Goal: Task Accomplishment & Management: Complete application form

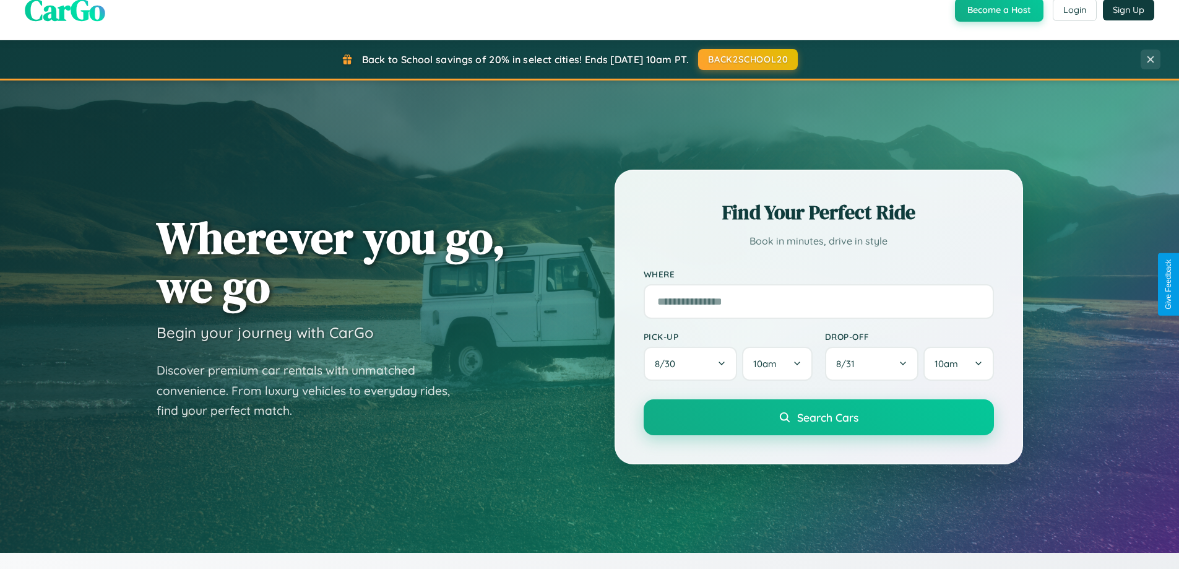
scroll to position [533, 0]
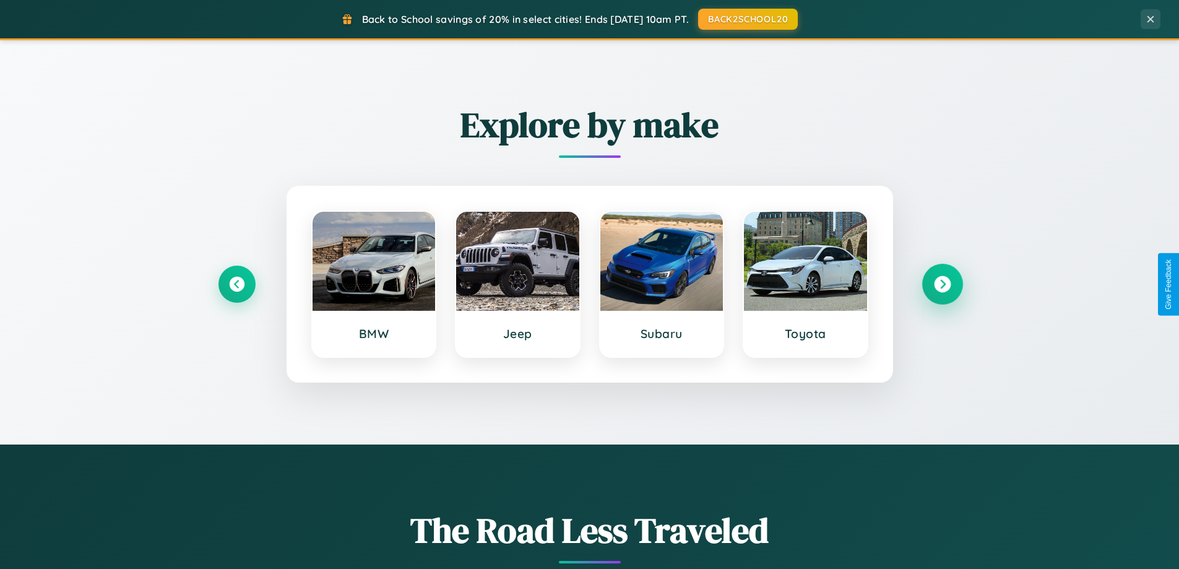
click at [942, 284] on icon at bounding box center [942, 284] width 17 height 17
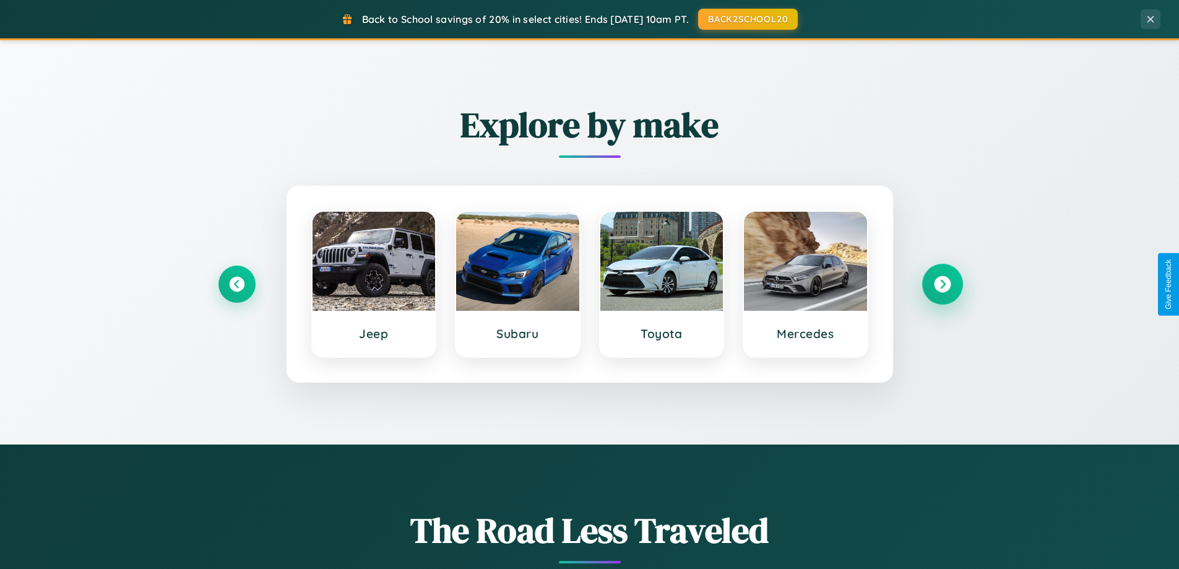
click at [942, 284] on icon at bounding box center [942, 284] width 17 height 17
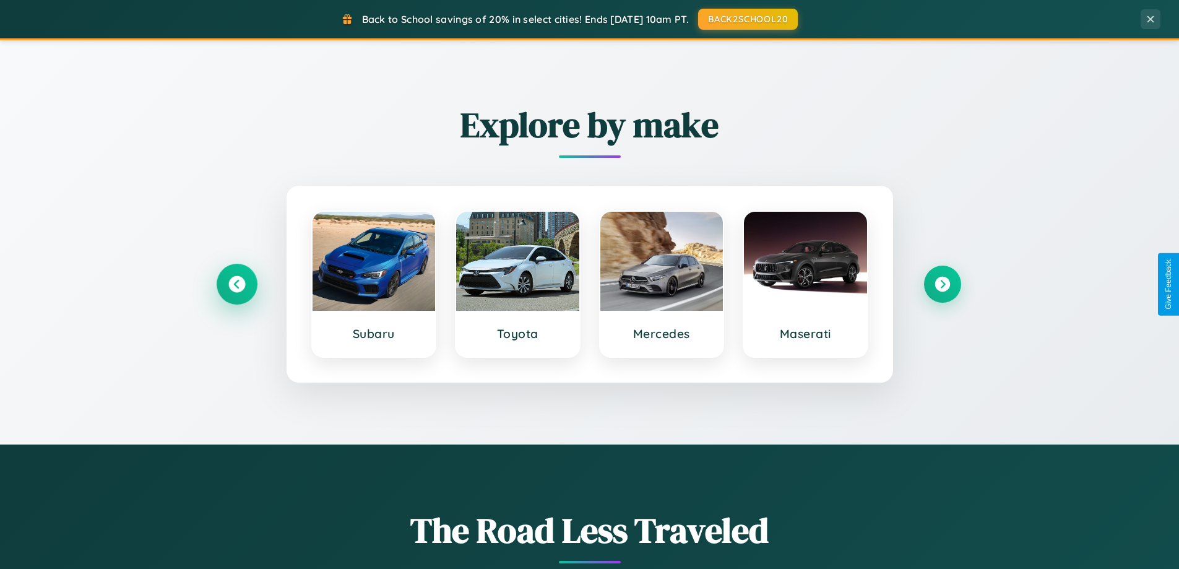
click at [236, 284] on icon at bounding box center [236, 284] width 17 height 17
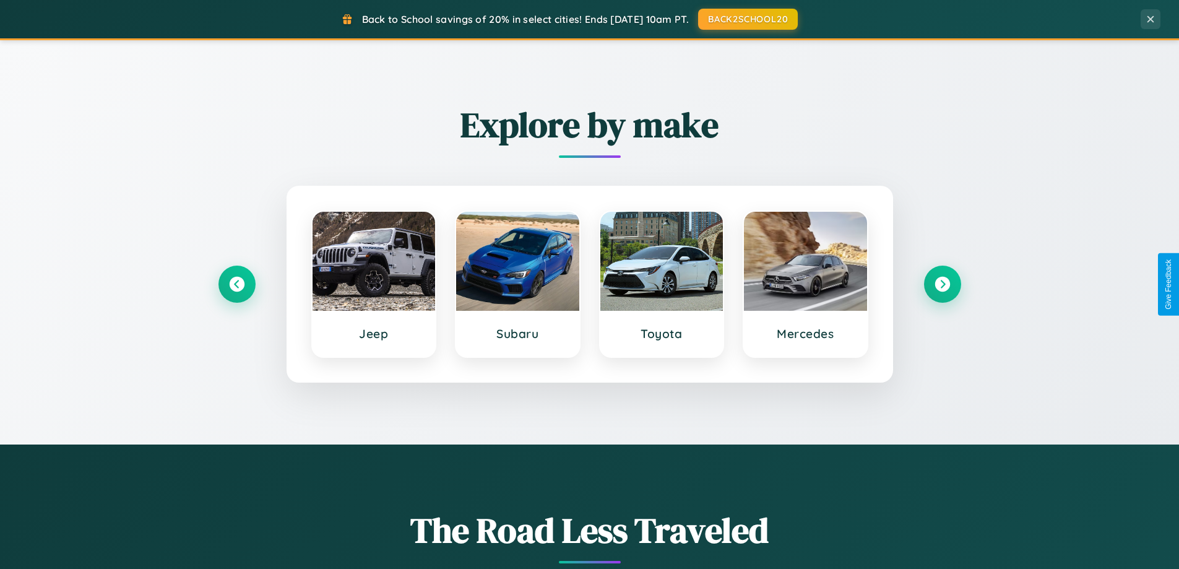
scroll to position [0, 0]
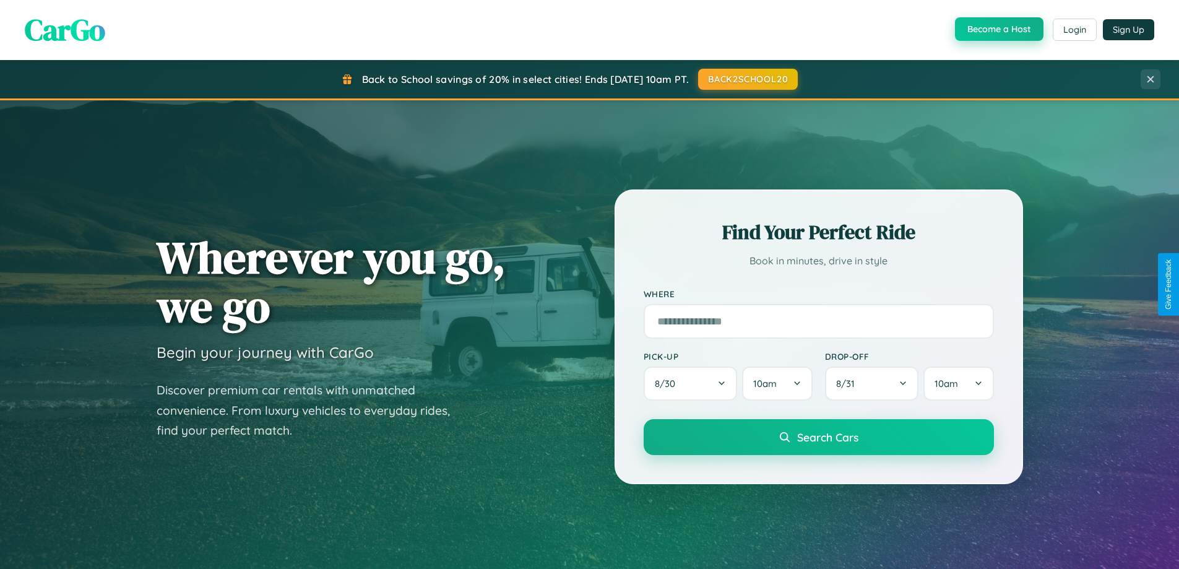
click at [997, 30] on button "Become a Host" at bounding box center [999, 29] width 88 height 24
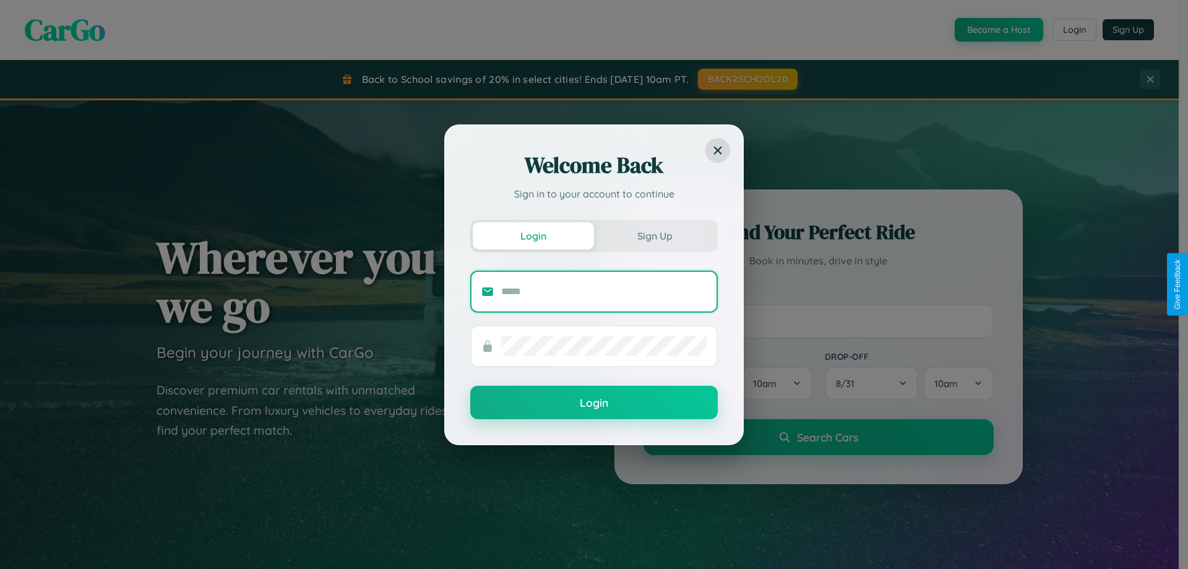
click at [604, 291] on input "text" at bounding box center [603, 292] width 205 height 20
type input "**********"
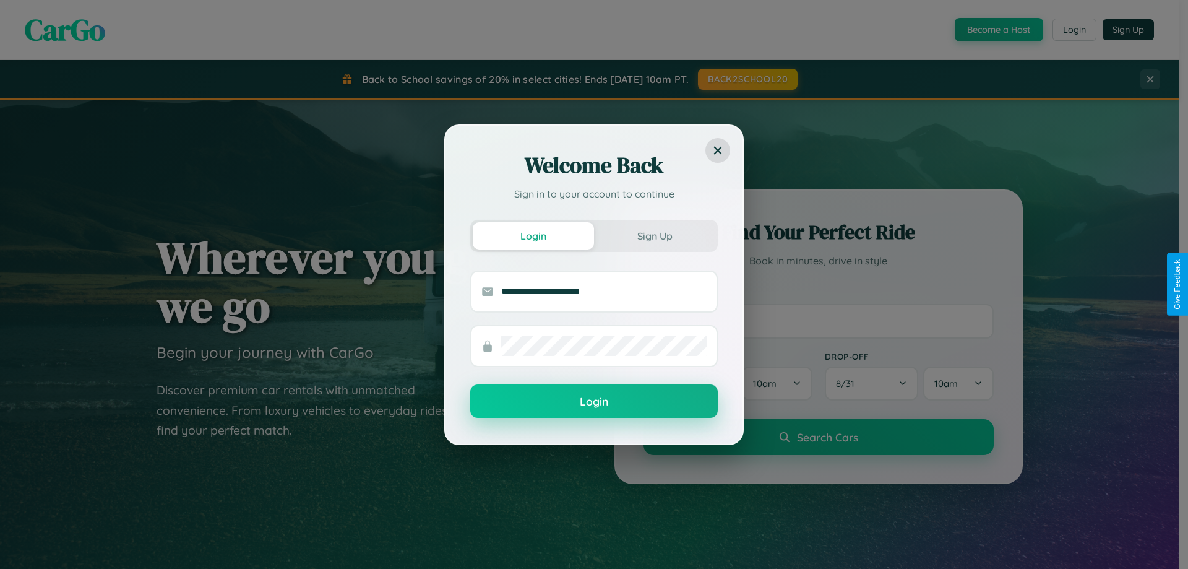
click at [594, 402] on button "Login" at bounding box center [593, 400] width 247 height 33
